Goal: Task Accomplishment & Management: Use online tool/utility

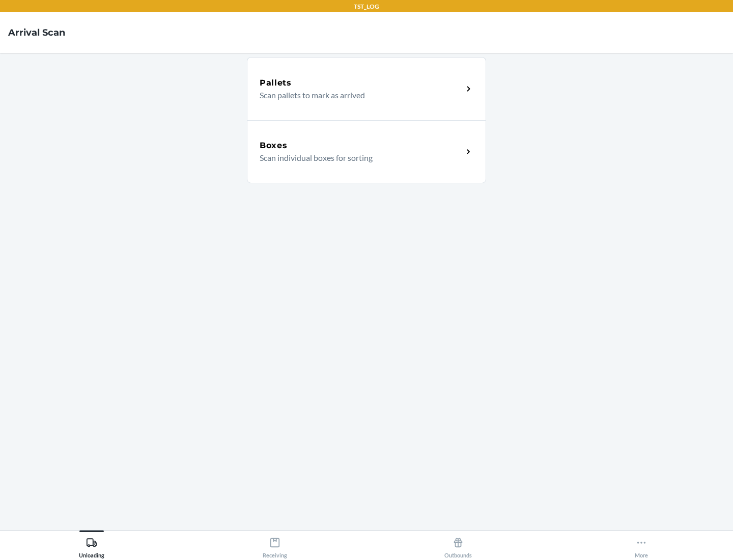
click at [361, 146] on div "Boxes" at bounding box center [361, 145] width 203 height 12
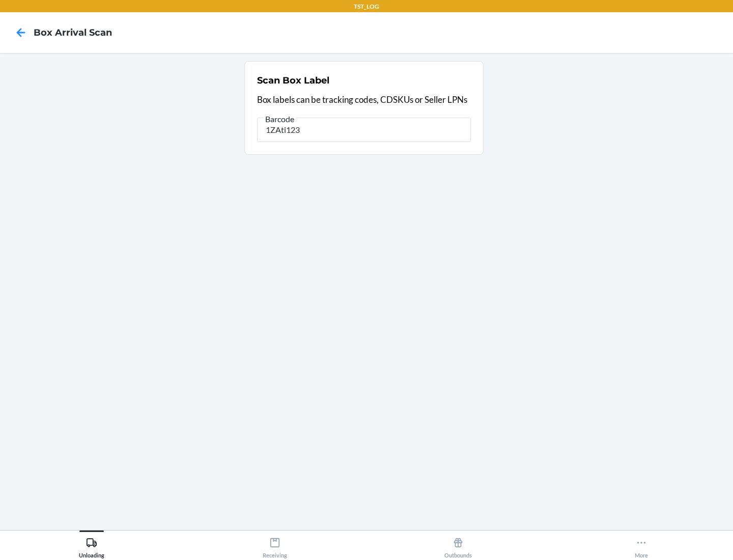
type input "1ZAti123"
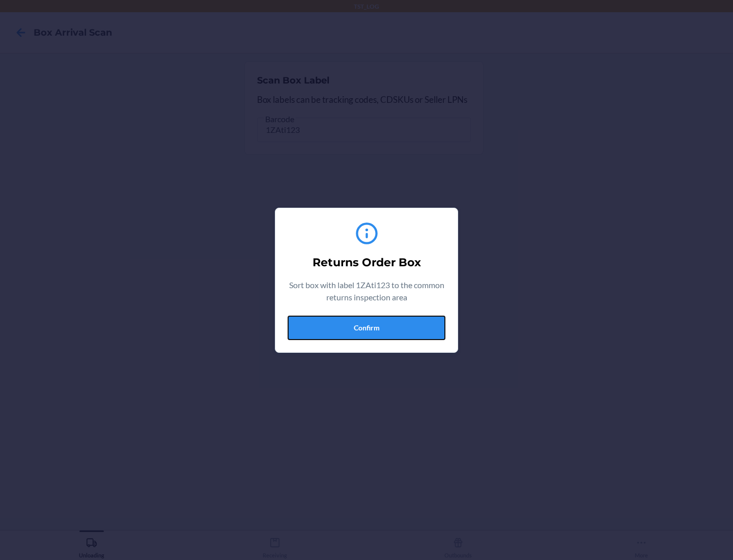
click at [367, 327] on button "Confirm" at bounding box center [367, 328] width 158 height 24
